Goal: Information Seeking & Learning: Learn about a topic

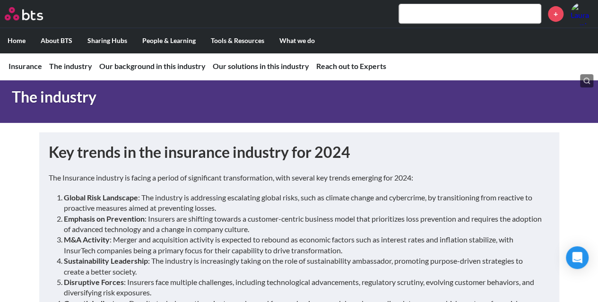
scroll to position [213, 0]
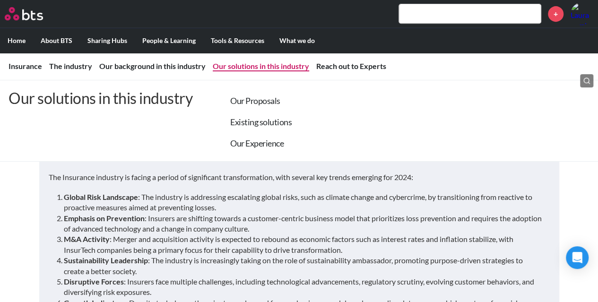
click at [254, 69] on link "Our solutions in this industry" at bounding box center [261, 66] width 97 height 9
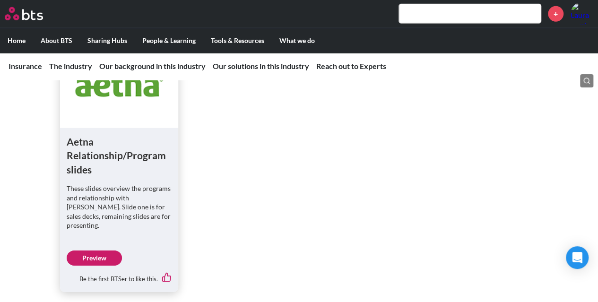
scroll to position [3223, 0]
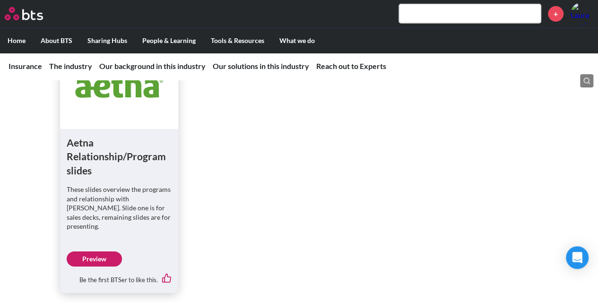
click at [107, 252] on link "Preview" at bounding box center [94, 259] width 55 height 15
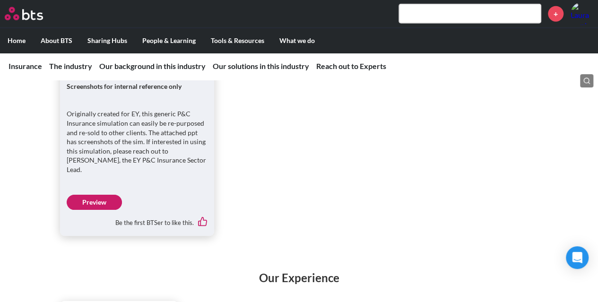
scroll to position [2948, 0]
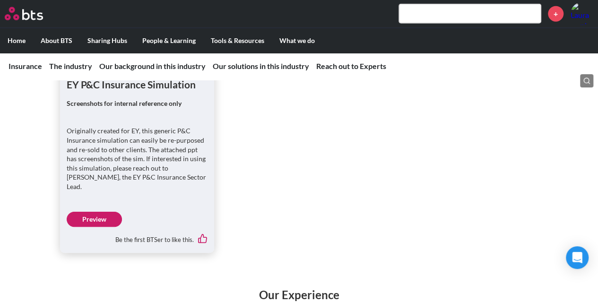
click at [100, 212] on link "Preview" at bounding box center [94, 219] width 55 height 15
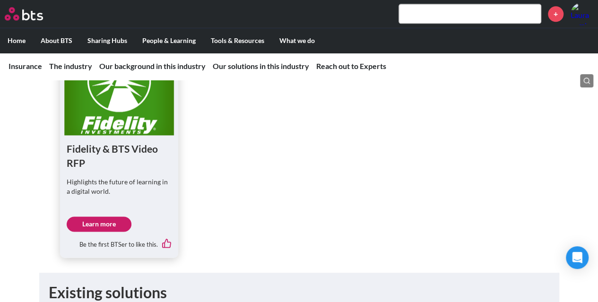
scroll to position [2430, 0]
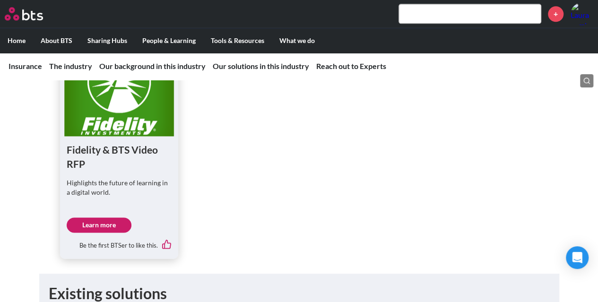
click at [104, 218] on link "Learn more" at bounding box center [99, 225] width 65 height 15
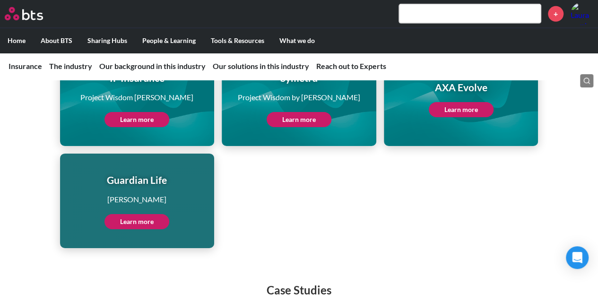
scroll to position [1522, 0]
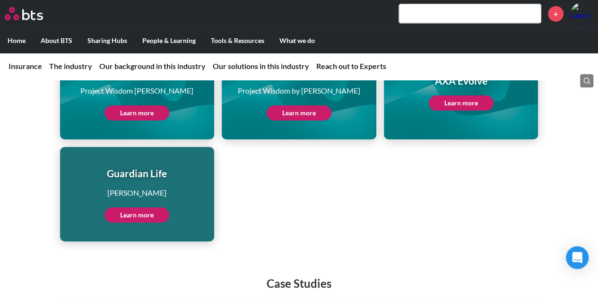
click at [475, 104] on link "Learn more" at bounding box center [461, 103] width 65 height 15
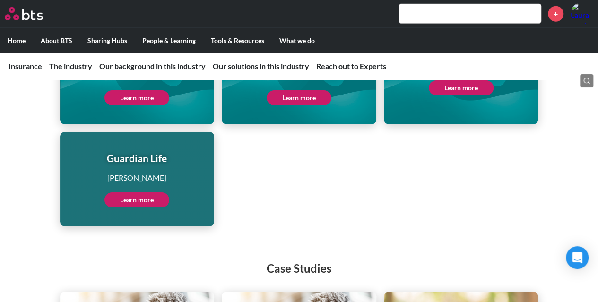
scroll to position [1536, 0]
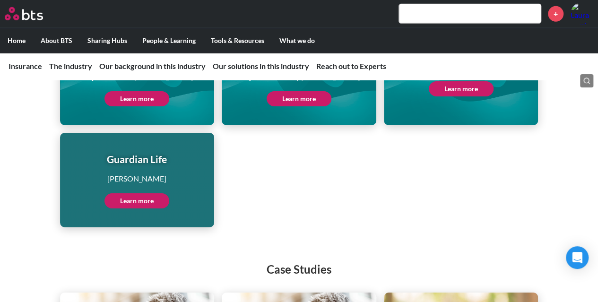
click at [136, 199] on link "Learn more" at bounding box center [137, 201] width 65 height 15
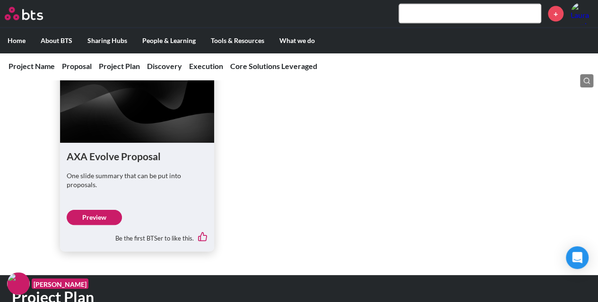
scroll to position [1082, 0]
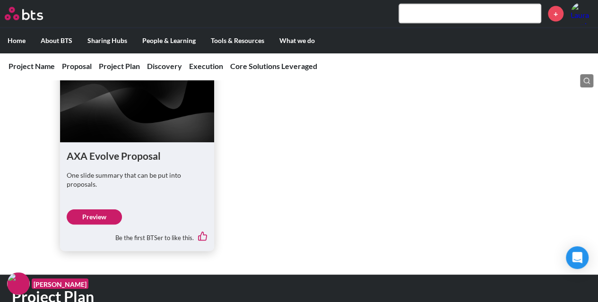
click at [106, 218] on link "Preview" at bounding box center [94, 217] width 55 height 15
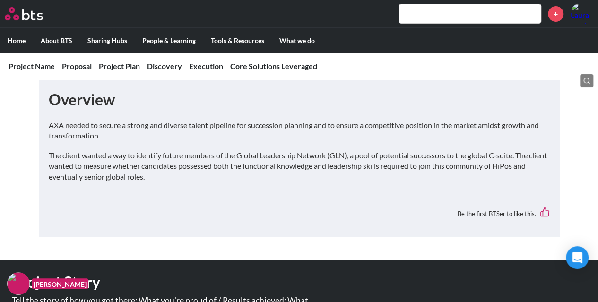
scroll to position [0, 0]
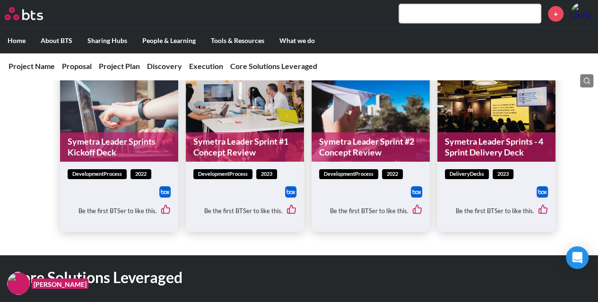
scroll to position [1446, 0]
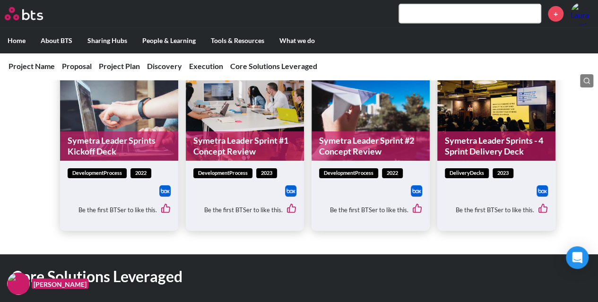
click at [290, 190] on img at bounding box center [290, 190] width 11 height 11
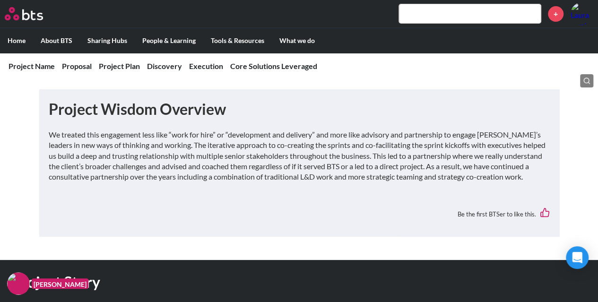
scroll to position [0, 0]
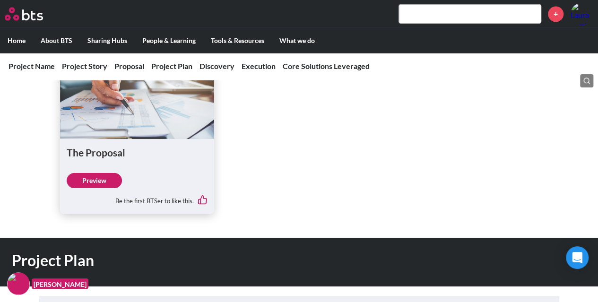
scroll to position [809, 0]
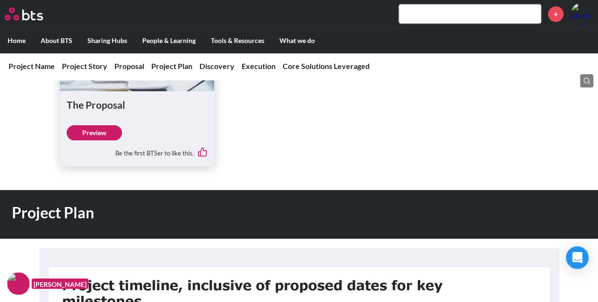
click at [104, 140] on link "Preview" at bounding box center [94, 132] width 55 height 15
